Goal: Find specific page/section: Find specific page/section

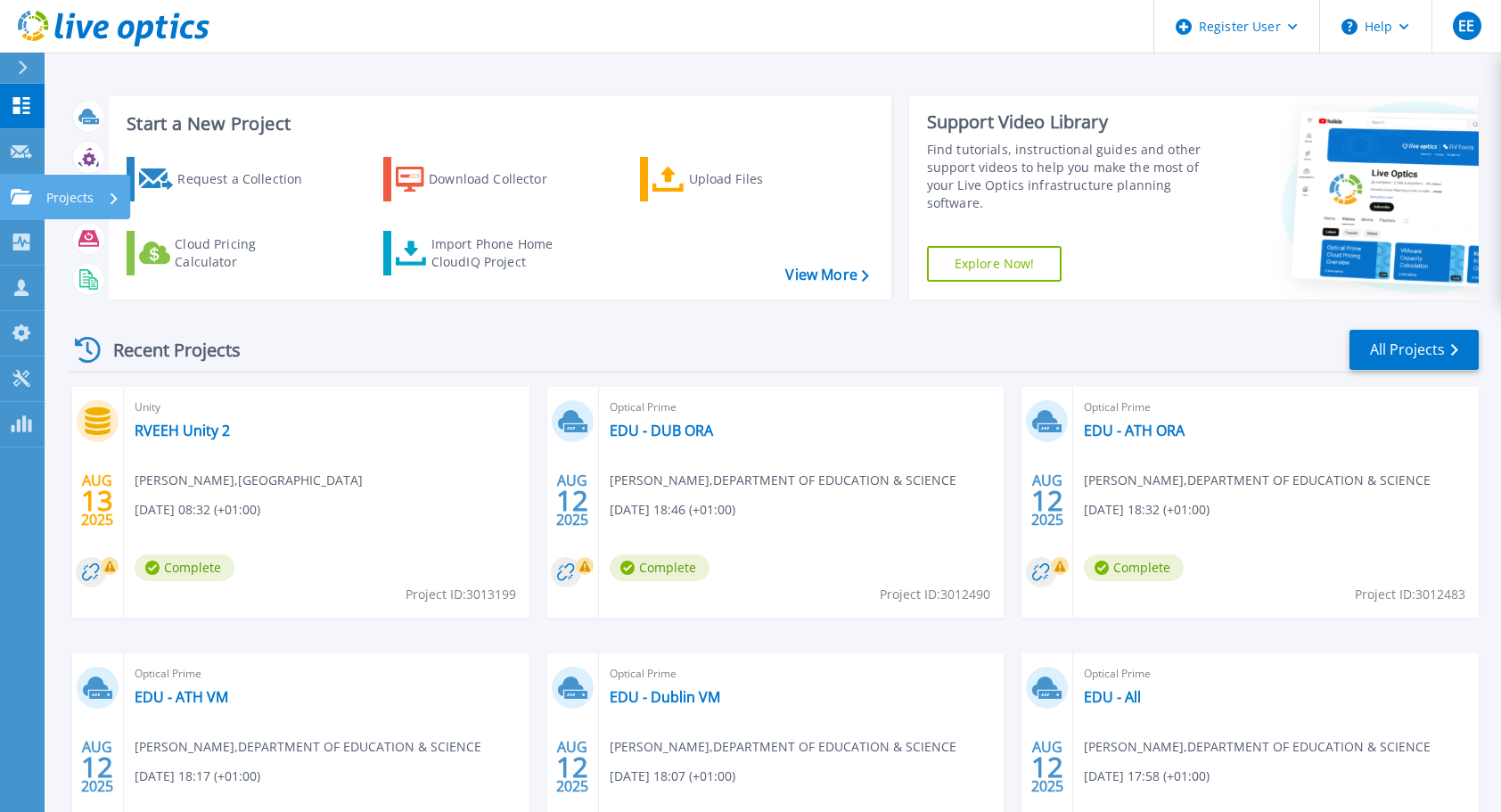
click at [78, 189] on p "Projects" at bounding box center [69, 197] width 47 height 46
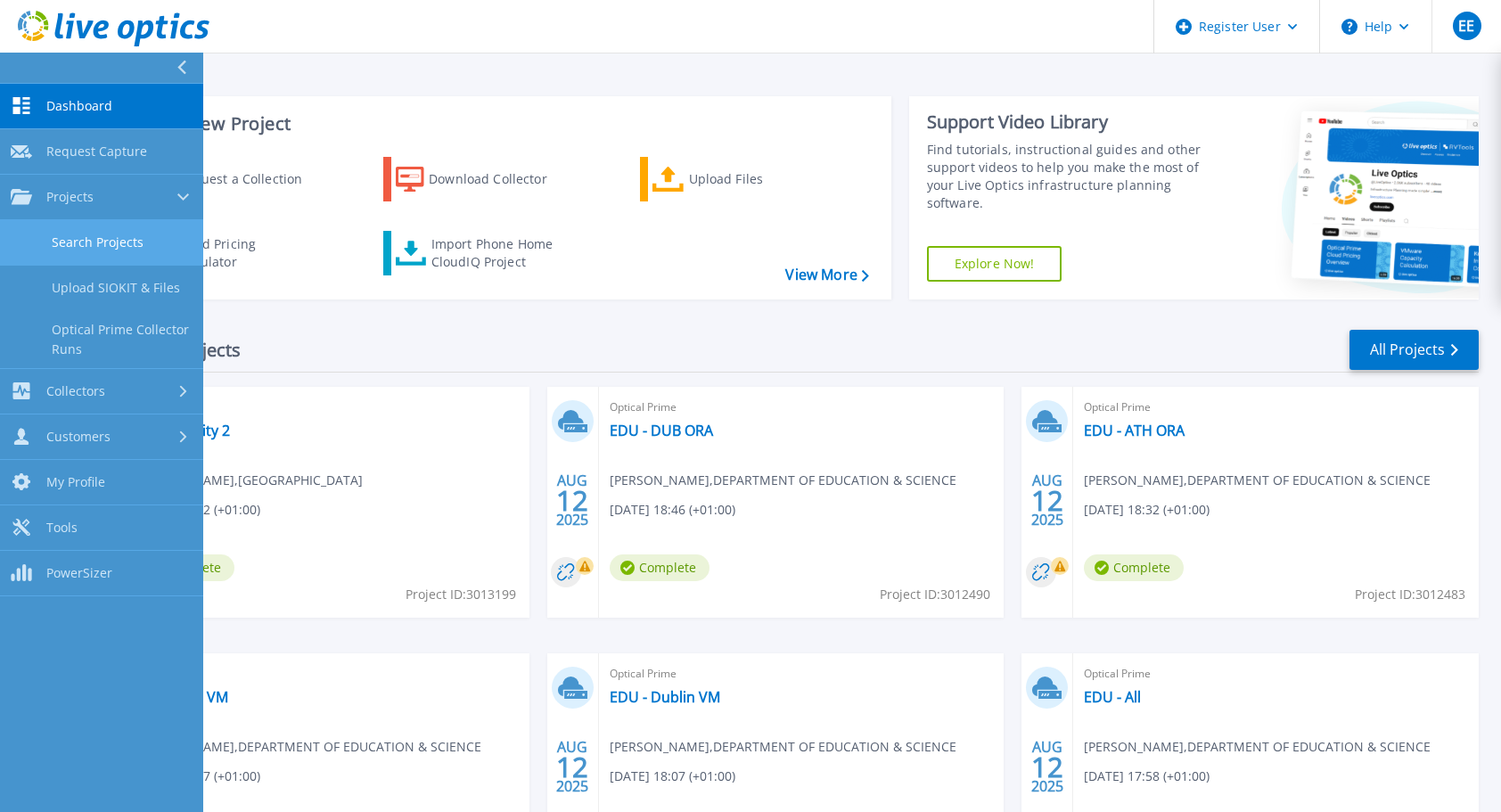
click at [107, 241] on link "Search Projects" at bounding box center [102, 243] width 203 height 45
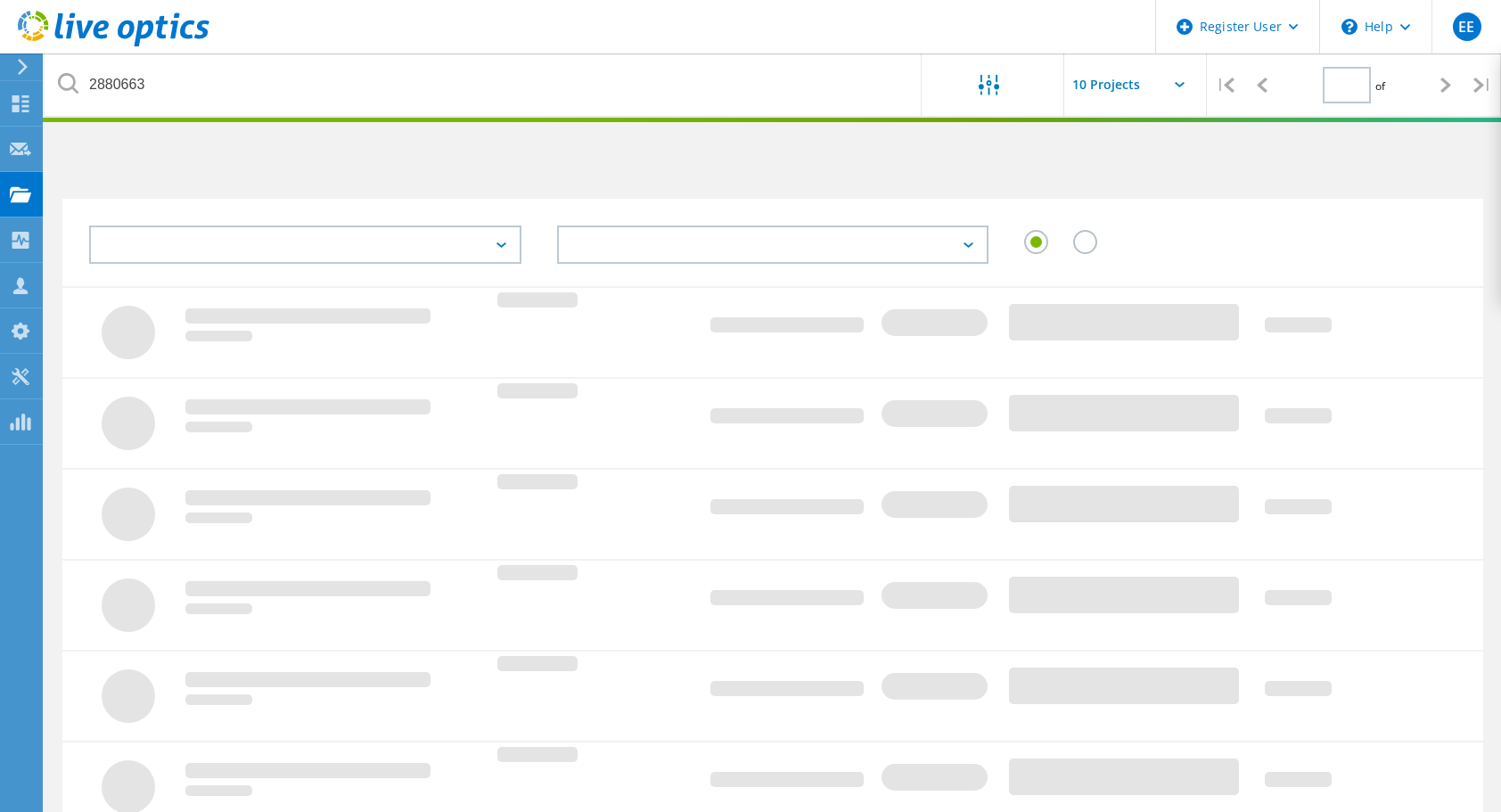
type input "1"
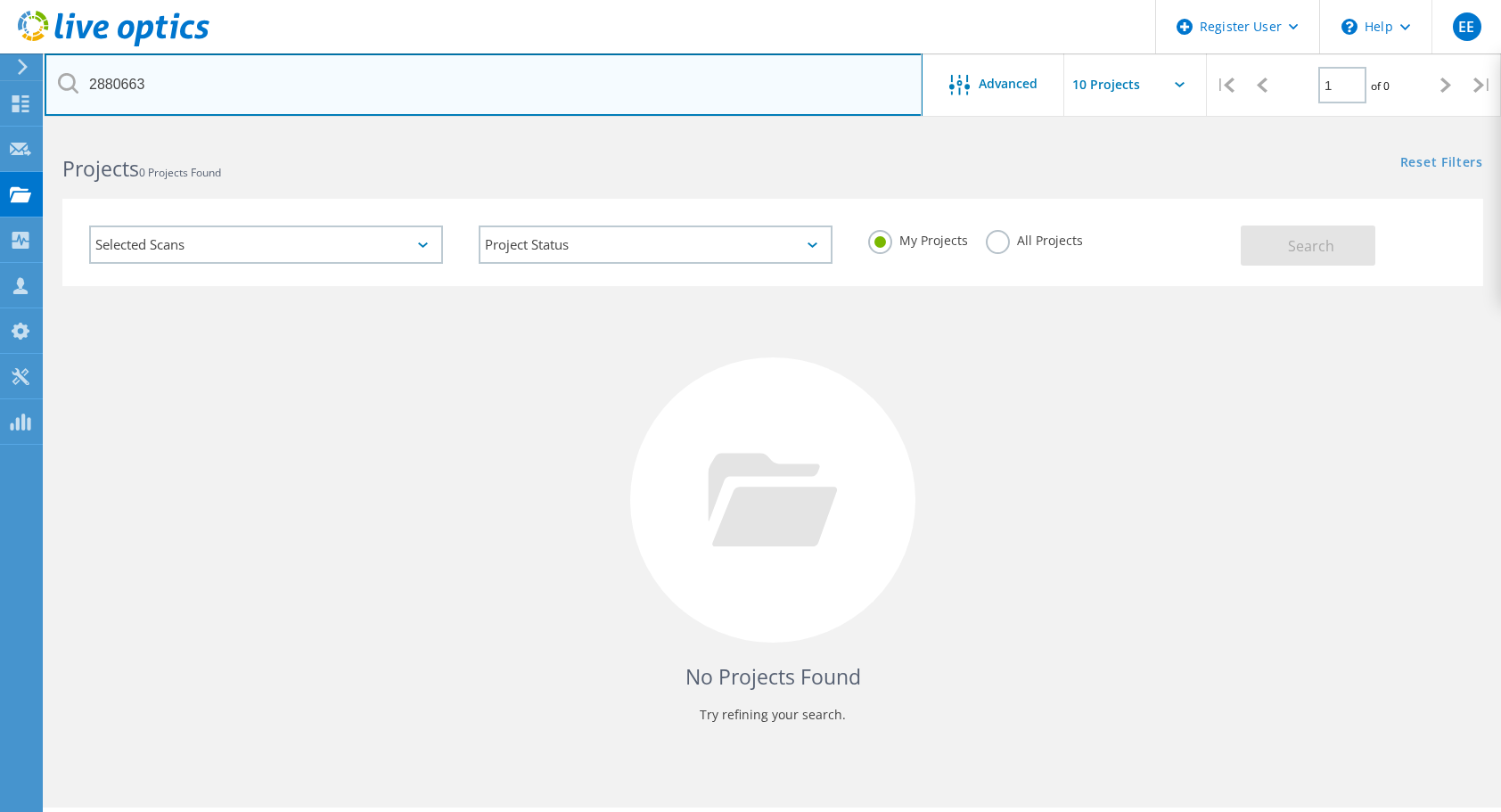
click at [221, 84] on input "2880663" at bounding box center [483, 85] width 878 height 63
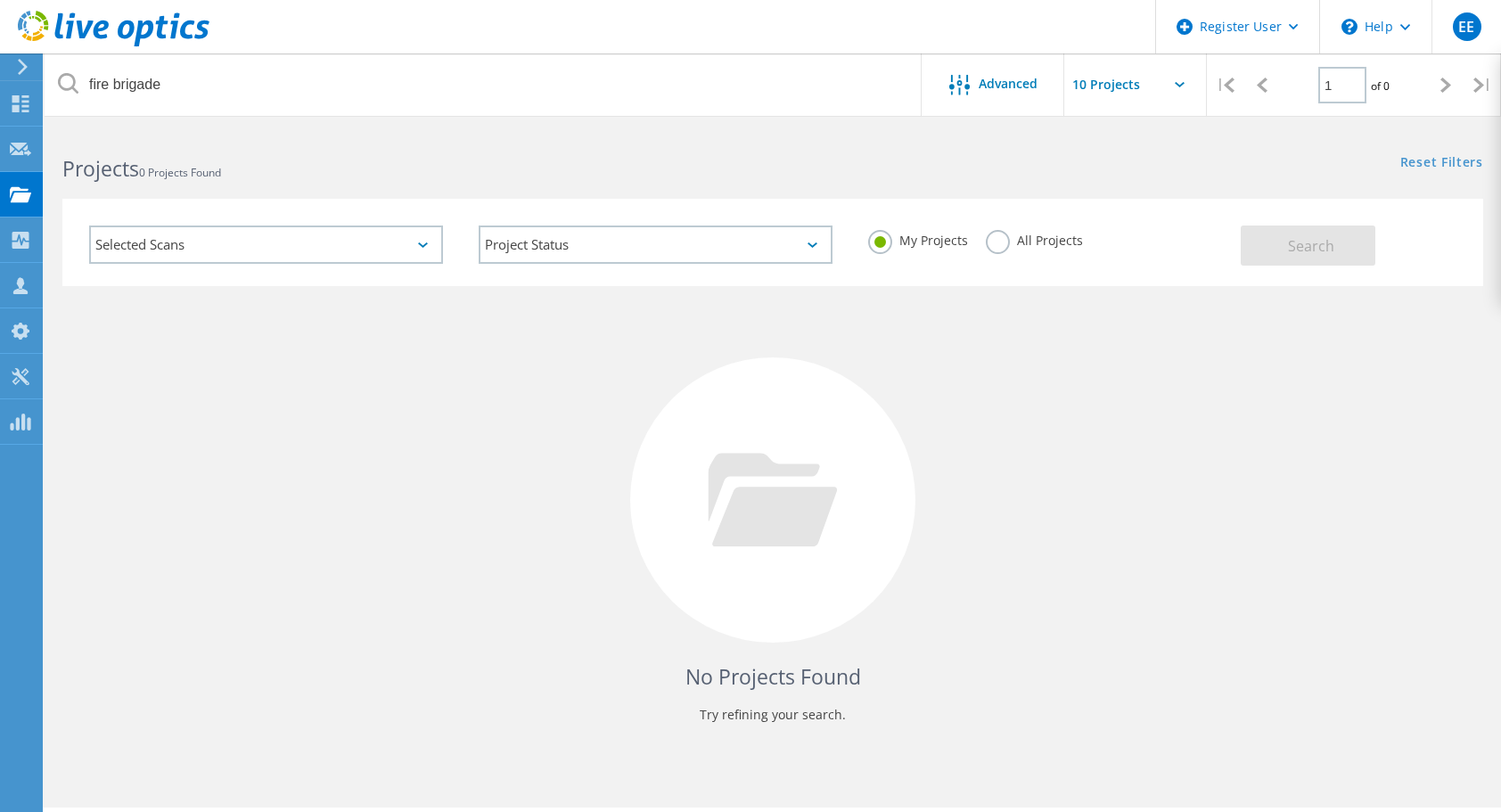
click at [1005, 245] on label "All Projects" at bounding box center [1034, 238] width 97 height 17
click at [0, 0] on input "All Projects" at bounding box center [0, 0] width 0 height 0
click at [1283, 245] on button "Search" at bounding box center [1308, 245] width 135 height 40
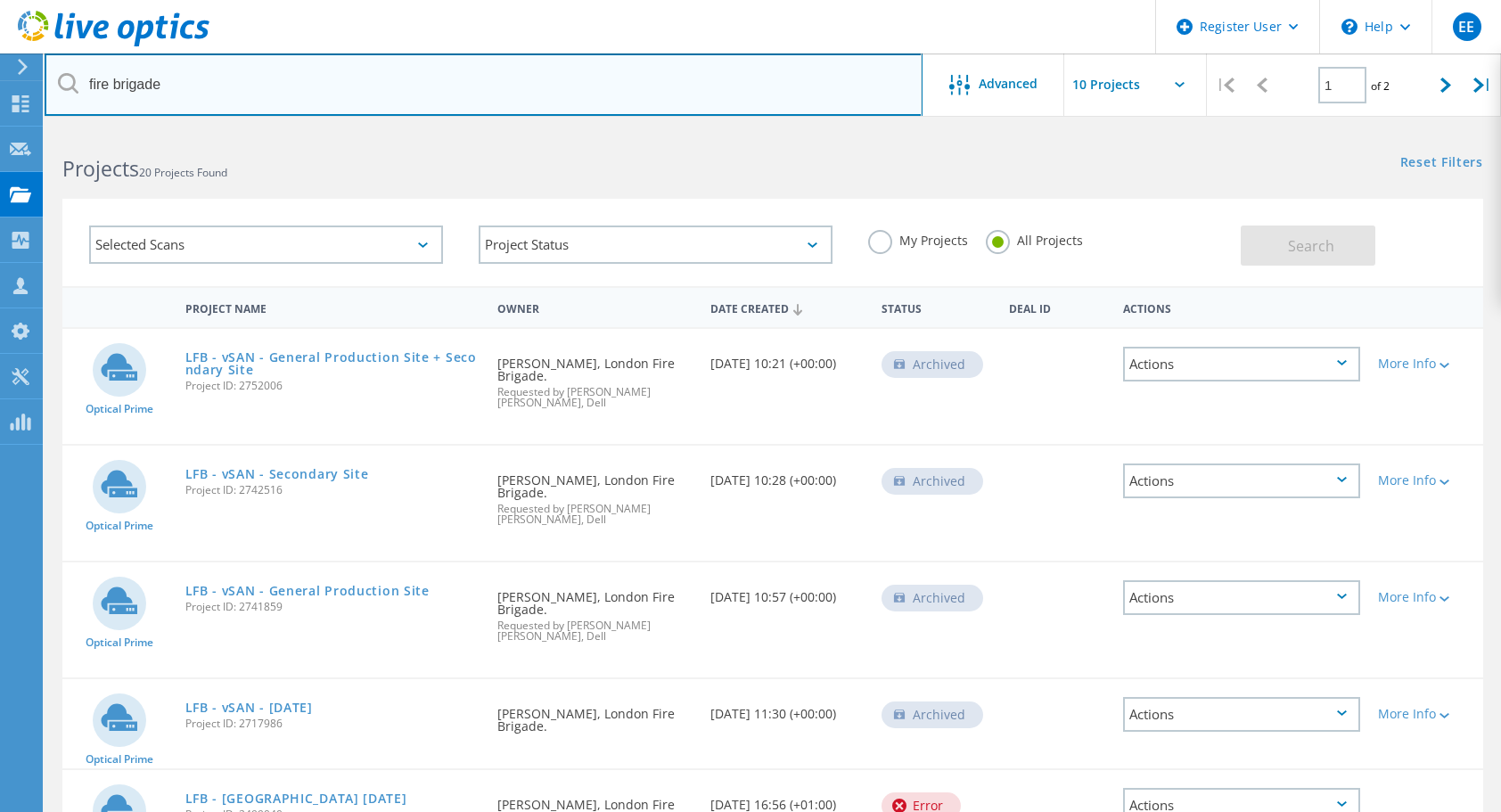
click at [243, 90] on input "fire brigade" at bounding box center [483, 85] width 878 height 63
type input "dublin fire brigade"
